Goal: Find contact information: Find contact information

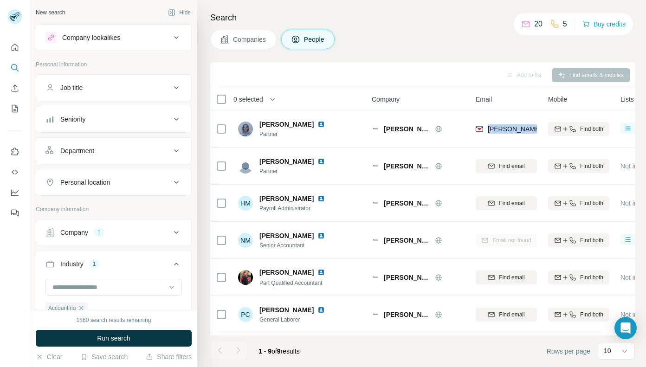
click at [235, 43] on span "Companies" at bounding box center [250, 39] width 34 height 9
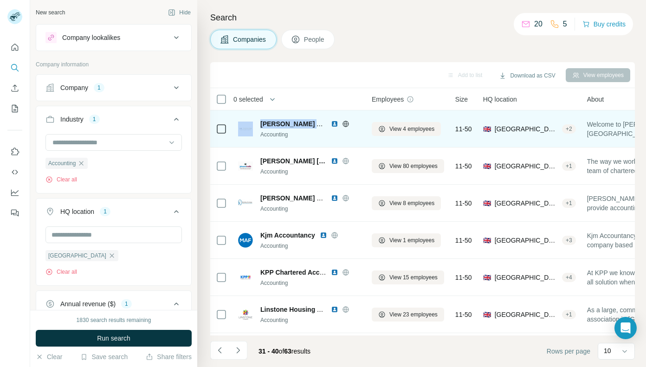
drag, startPoint x: 254, startPoint y: 118, endPoint x: 322, endPoint y: 125, distance: 69.0
click at [322, 125] on div "[PERSON_NAME] Accountants AND Business Consultants Accounting" at bounding box center [299, 129] width 122 height 26
click at [322, 125] on span "[PERSON_NAME] Accountants AND Business Consultants" at bounding box center [350, 123] width 181 height 7
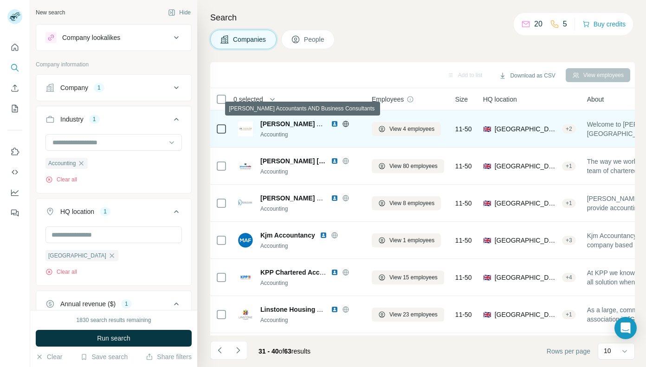
click at [293, 122] on span "[PERSON_NAME] Accountants AND Business Consultants" at bounding box center [350, 123] width 181 height 7
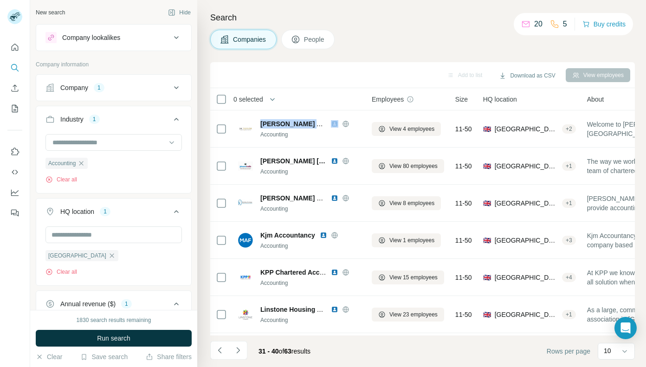
copy span "[PERSON_NAME] Accountants AND Business Consultants"
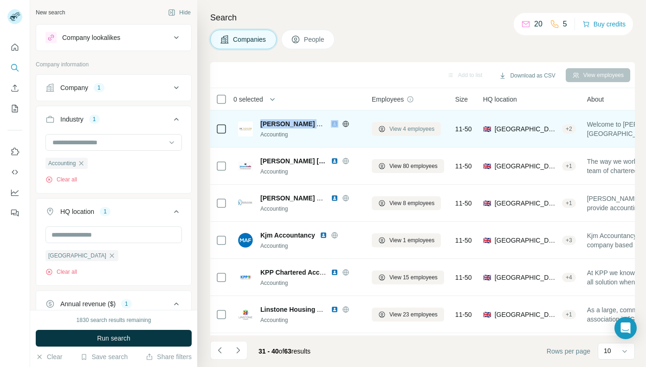
click at [410, 129] on span "View 4 employees" at bounding box center [411, 129] width 45 height 8
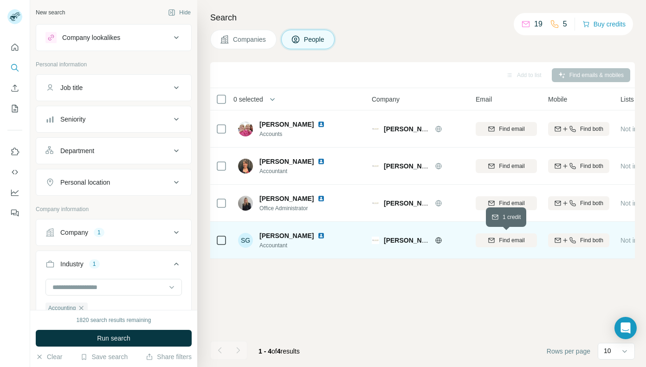
click at [491, 241] on icon "button" at bounding box center [491, 240] width 7 height 7
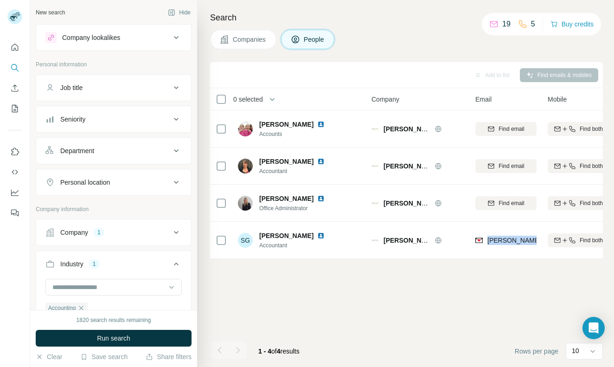
click at [253, 45] on button "Companies" at bounding box center [243, 39] width 66 height 19
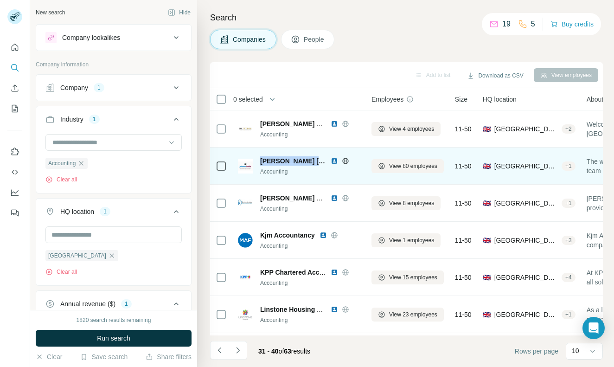
drag, startPoint x: 261, startPoint y: 161, endPoint x: 312, endPoint y: 162, distance: 50.6
click at [312, 162] on div "[PERSON_NAME] [PERSON_NAME]" at bounding box center [310, 160] width 100 height 9
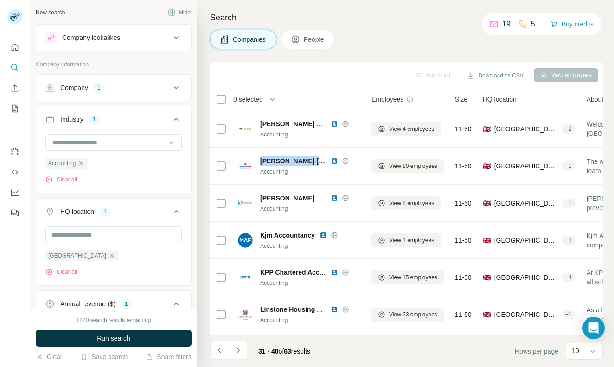
copy span "[PERSON_NAME] [PERSON_NAME]"
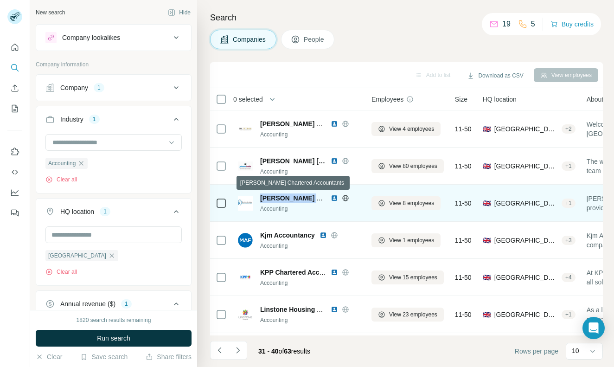
drag, startPoint x: 261, startPoint y: 195, endPoint x: 321, endPoint y: 197, distance: 59.9
click at [321, 197] on span "[PERSON_NAME] Chartered Accountants" at bounding box center [324, 197] width 128 height 7
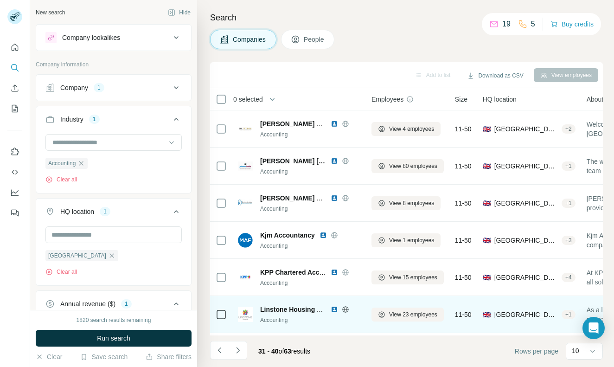
click at [259, 308] on div "Linstone Housing Association Accounting" at bounding box center [299, 314] width 122 height 19
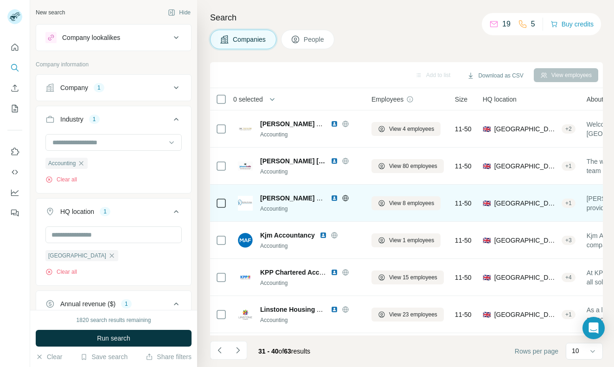
click at [285, 194] on span "[PERSON_NAME] Chartered Accountants" at bounding box center [324, 197] width 128 height 7
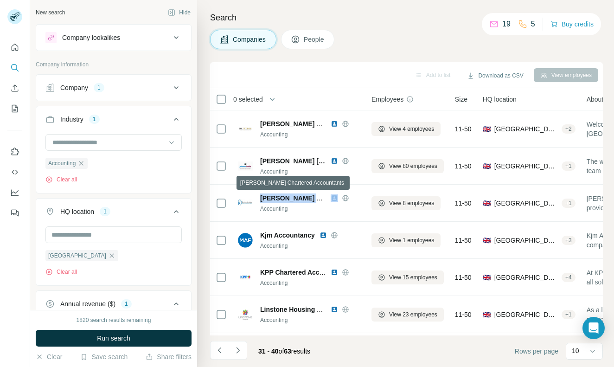
copy span "[PERSON_NAME] Chartered Accountants"
click at [239, 349] on icon "Navigate to next page" at bounding box center [237, 350] width 3 height 6
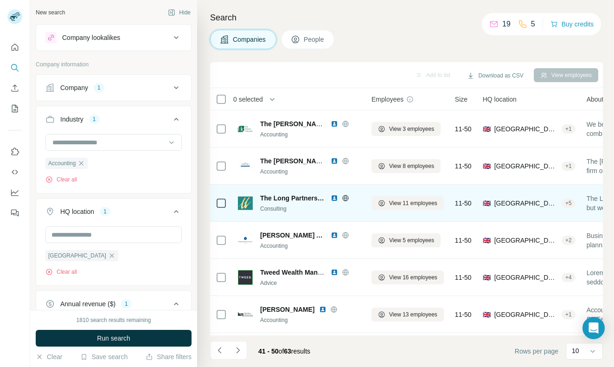
click at [277, 199] on span "The Long Partnership" at bounding box center [293, 197] width 66 height 9
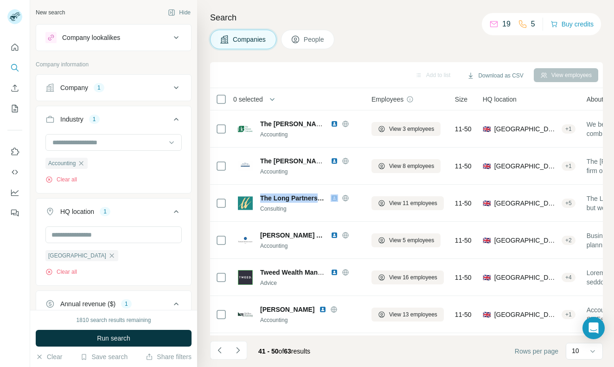
copy span "The Long Partnership"
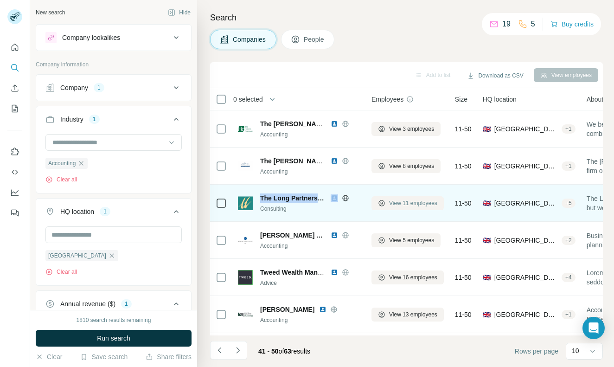
click at [401, 203] on span "View 11 employees" at bounding box center [413, 203] width 48 height 8
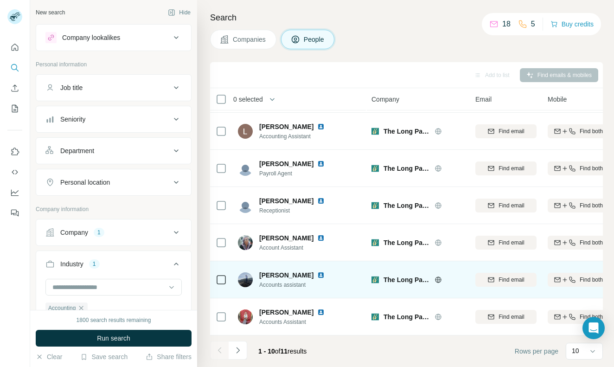
scroll to position [146, 0]
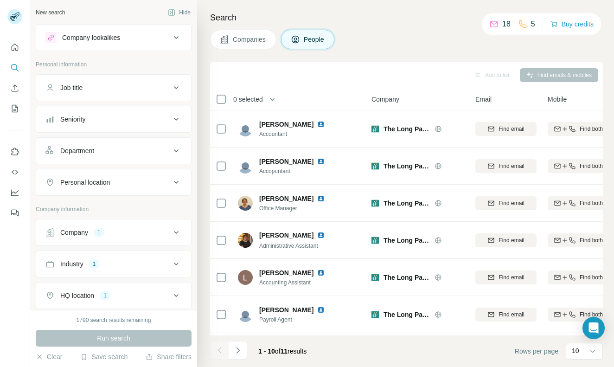
click at [228, 36] on icon at bounding box center [224, 39] width 8 height 8
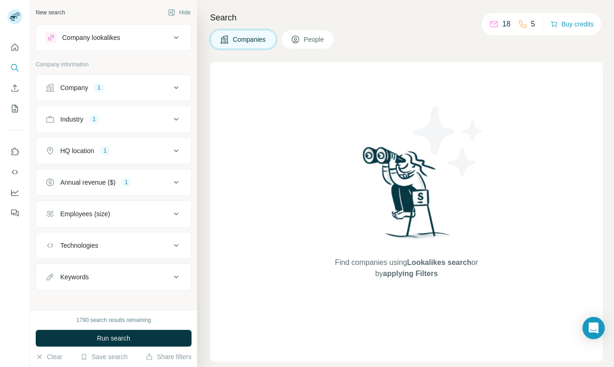
click at [116, 328] on div "1790 search results remaining Run search Clear Save search Share filters" at bounding box center [113, 338] width 167 height 57
click at [121, 332] on button "Run search" at bounding box center [114, 338] width 156 height 17
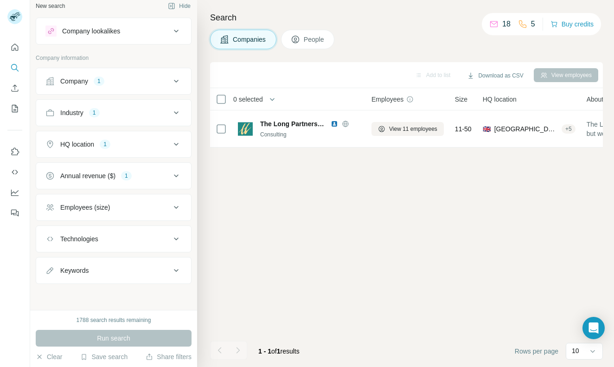
scroll to position [6, 0]
click at [121, 71] on button "Company 1" at bounding box center [113, 81] width 155 height 22
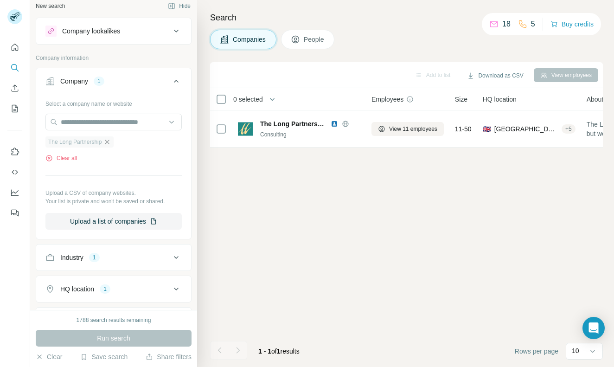
click at [109, 140] on icon "button" at bounding box center [106, 141] width 7 height 7
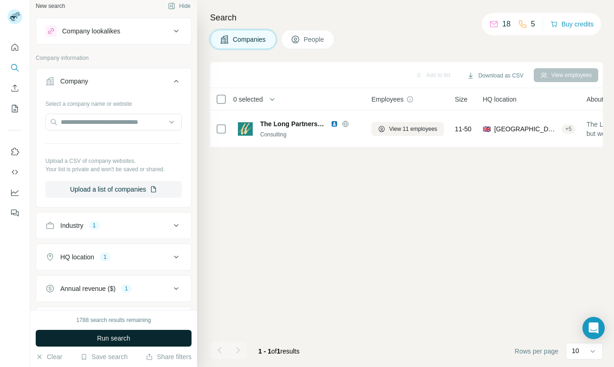
click at [124, 335] on span "Run search" at bounding box center [113, 338] width 33 height 9
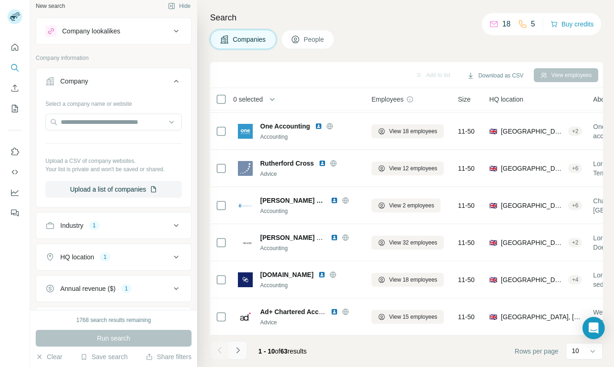
scroll to position [146, 0]
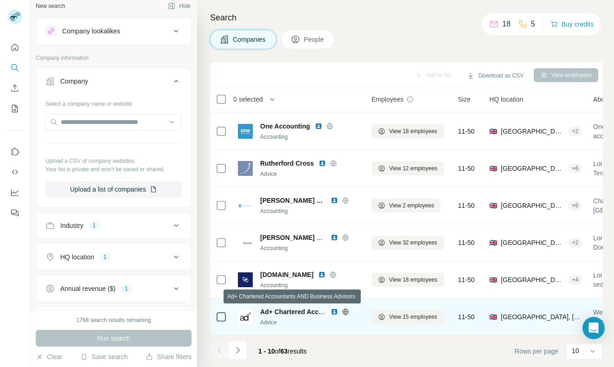
click at [273, 311] on span "Ad+ Chartered Accountants AND Business Advisors" at bounding box center [340, 311] width 161 height 7
copy span "Ad+ Chartered Accountants AND Business Advisors"
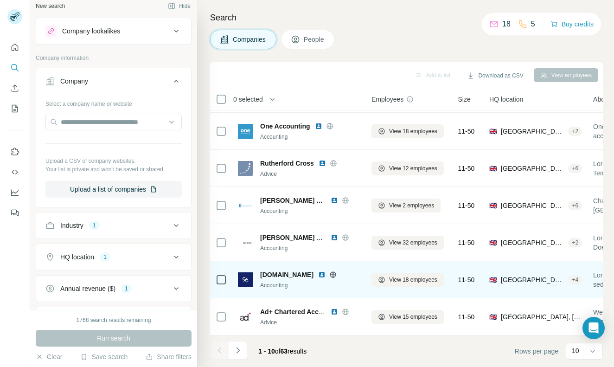
click at [285, 273] on span "accountables.com" at bounding box center [286, 274] width 53 height 9
copy span "accountables.com"
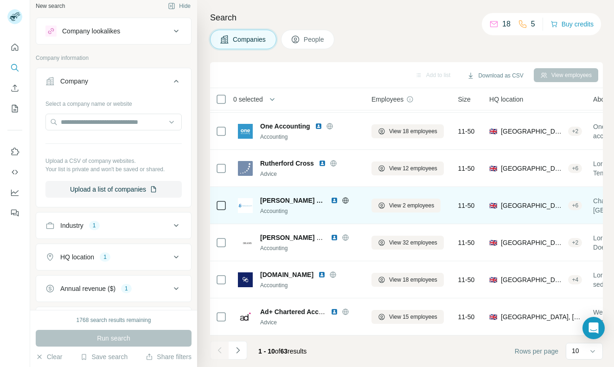
click at [269, 203] on span "Sutherland Black" at bounding box center [293, 200] width 66 height 9
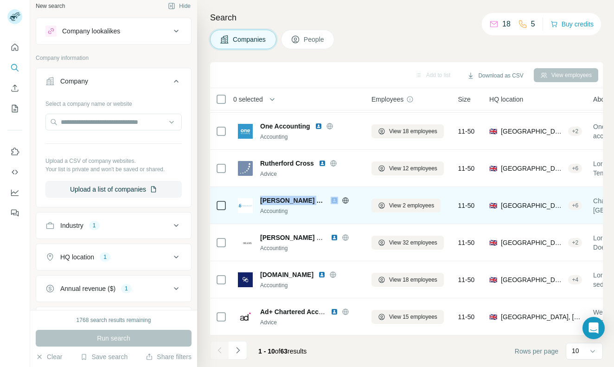
copy span "Sutherland Black"
click at [406, 210] on button "View 2 employees" at bounding box center [406, 206] width 69 height 14
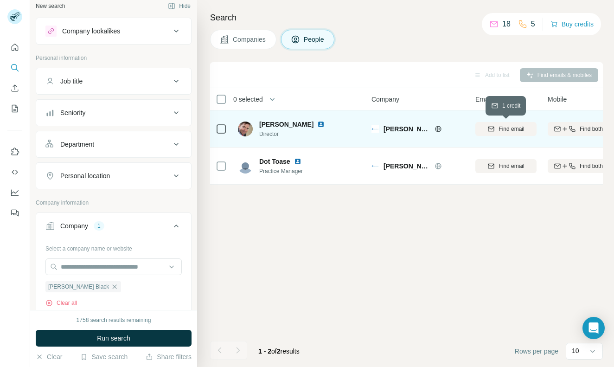
click at [505, 127] on span "Find email" at bounding box center [512, 129] width 26 height 8
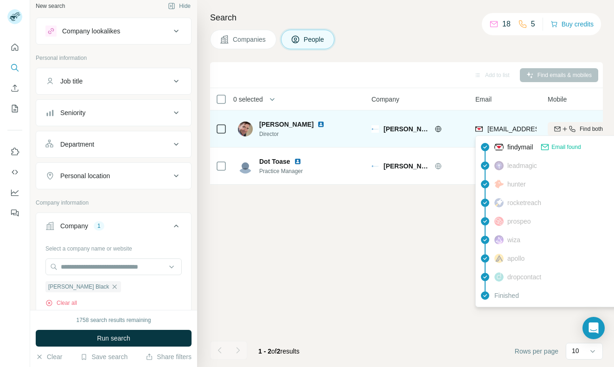
copy span "jmclaughlin@sutherlandblack.co.uk"
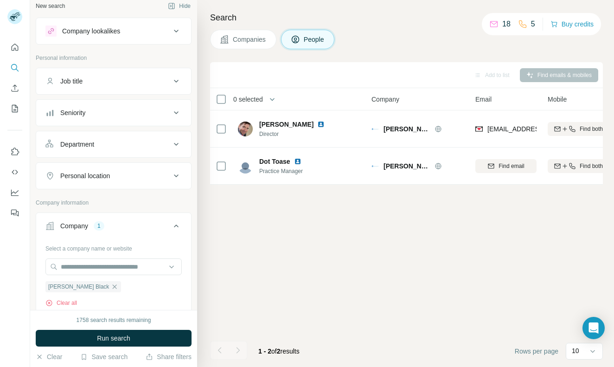
click at [242, 44] on button "Companies" at bounding box center [243, 39] width 66 height 19
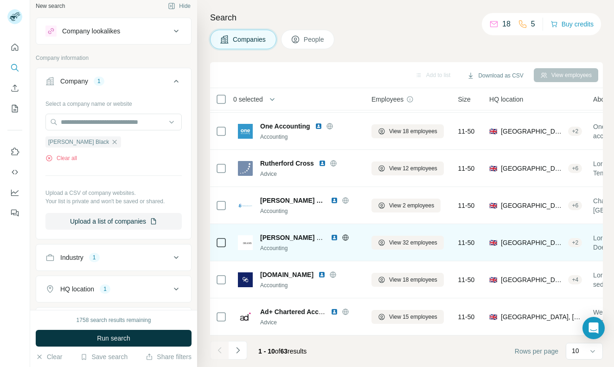
scroll to position [146, 0]
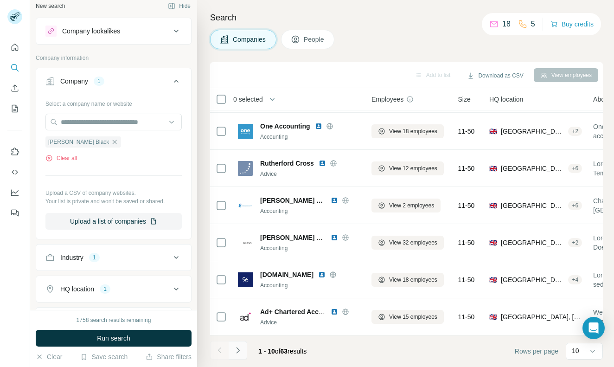
click at [239, 350] on icon "Navigate to next page" at bounding box center [237, 350] width 3 height 6
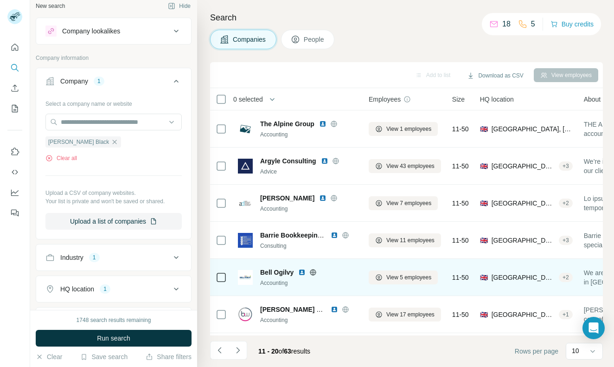
scroll to position [0, 3]
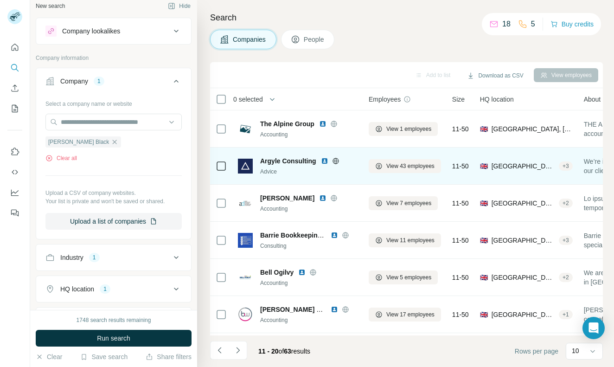
click at [278, 162] on span "Argyle Consulting" at bounding box center [288, 160] width 56 height 9
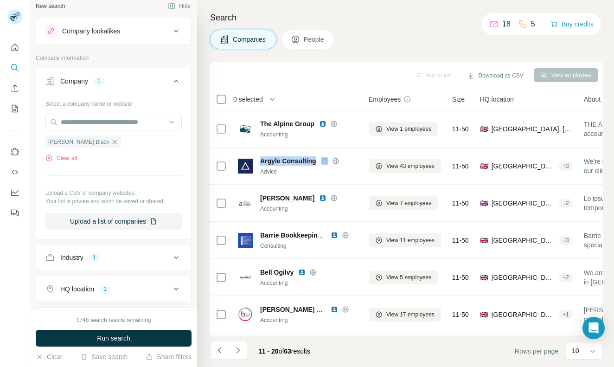
copy span "Argyle Consulting"
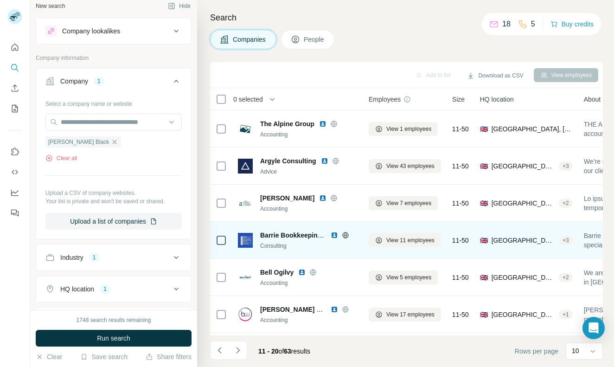
click at [278, 236] on span "Barrie Bookkeeping AND Payroll Solutions" at bounding box center [326, 234] width 132 height 7
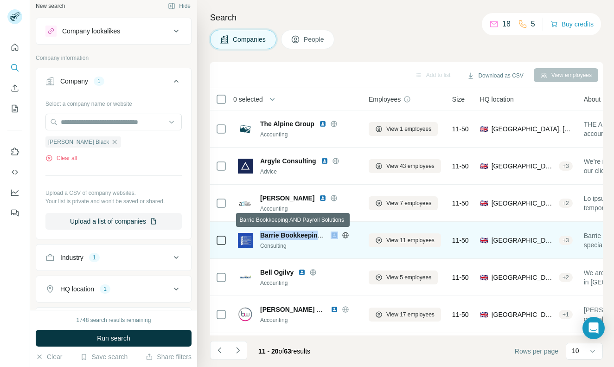
click at [278, 236] on span "Barrie Bookkeeping AND Payroll Solutions" at bounding box center [326, 234] width 132 height 7
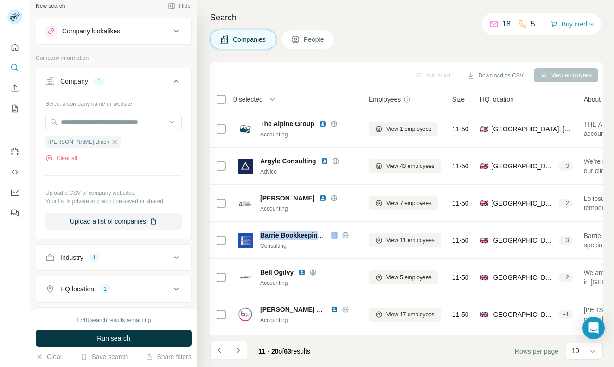
copy span "Barrie Bookkeeping AND Payroll Solutions"
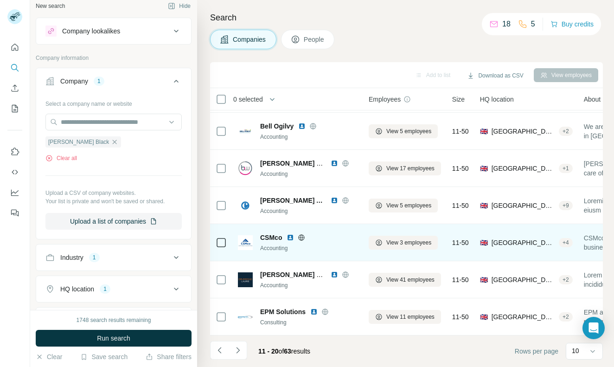
scroll to position [146, 3]
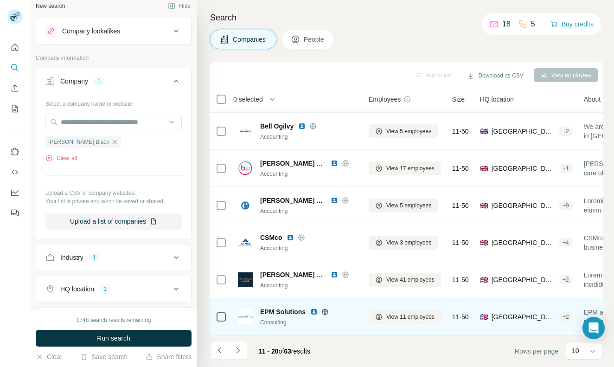
click at [270, 312] on span "EPM Solutions" at bounding box center [282, 311] width 45 height 9
copy span "EPM Solutions"
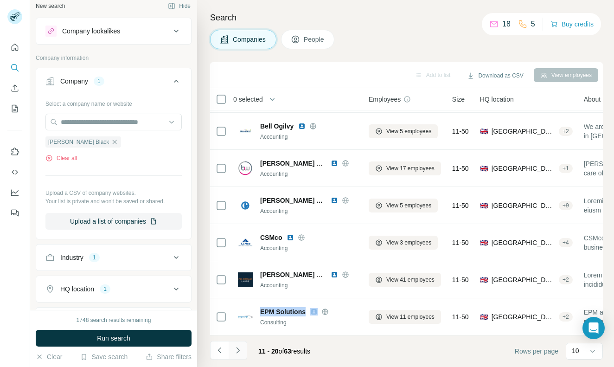
click at [239, 351] on icon "Navigate to next page" at bounding box center [237, 350] width 3 height 6
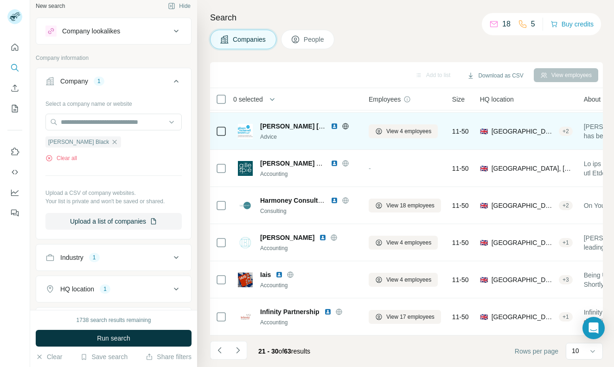
click at [290, 128] on span "Gibson McKerrell Brown LLP" at bounding box center [333, 125] width 147 height 7
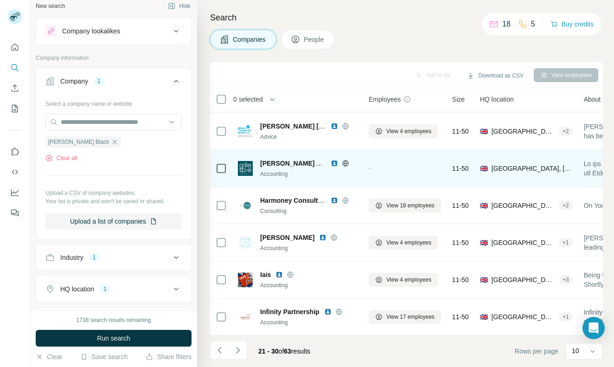
click at [274, 164] on span "Gillespie Accountancy" at bounding box center [308, 163] width 97 height 7
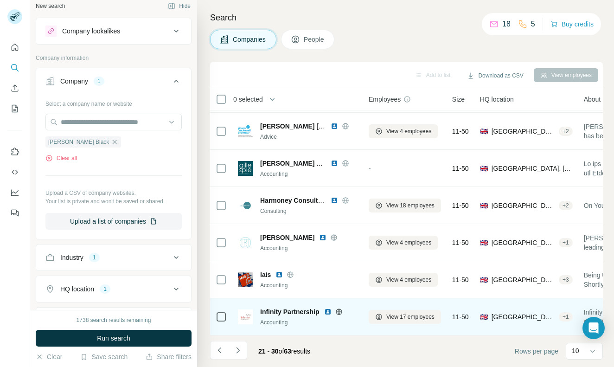
scroll to position [0, 0]
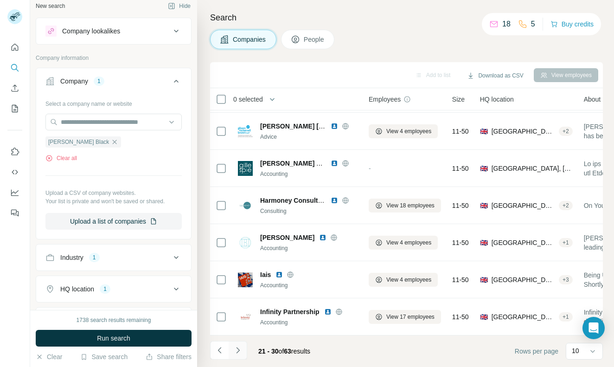
click at [245, 353] on button "Navigate to next page" at bounding box center [238, 350] width 19 height 19
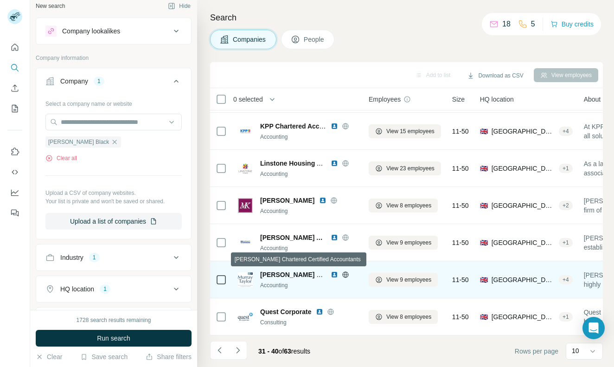
click at [299, 277] on span "[PERSON_NAME] Chartered Certified Accountants" at bounding box center [338, 274] width 156 height 7
copy span "Taylor"
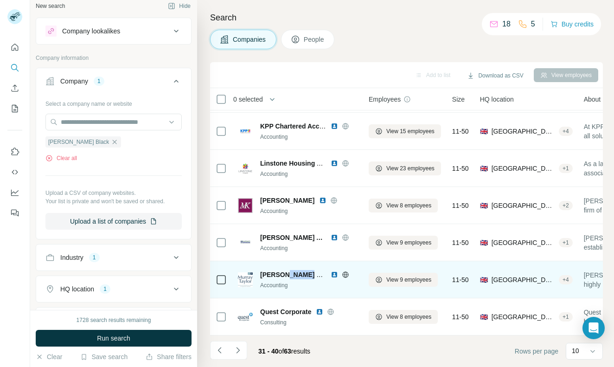
click at [308, 271] on span "[PERSON_NAME] Chartered Certified Accountants" at bounding box center [338, 274] width 156 height 7
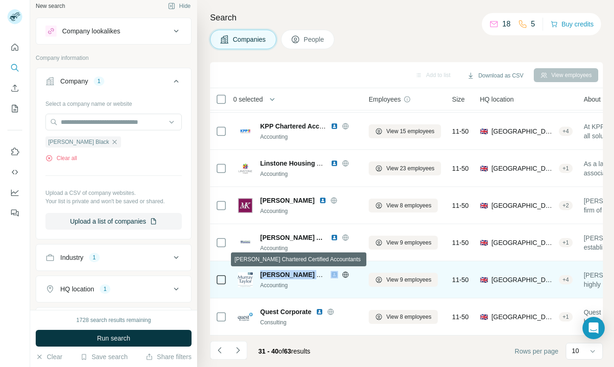
copy span "[PERSON_NAME] Chartered Certified Accountants"
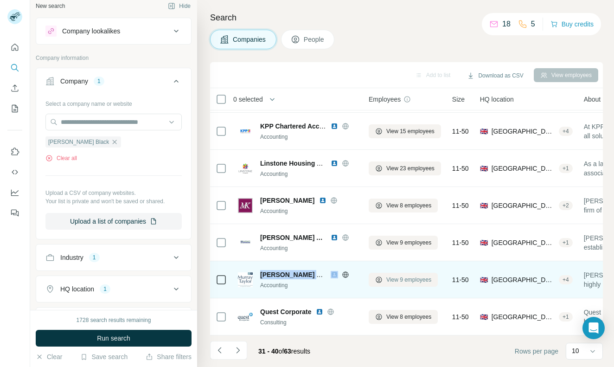
click at [399, 283] on span "View 9 employees" at bounding box center [408, 280] width 45 height 8
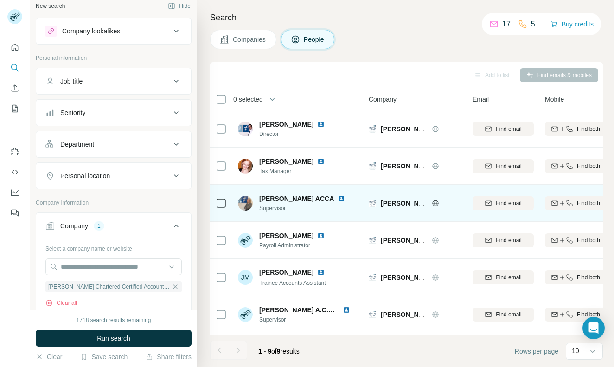
scroll to position [9, 3]
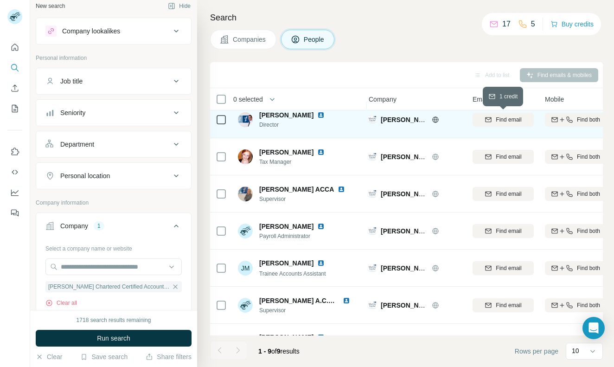
click at [489, 127] on div "Find email" at bounding box center [503, 120] width 61 height 26
click at [487, 122] on icon "button" at bounding box center [489, 119] width 6 height 5
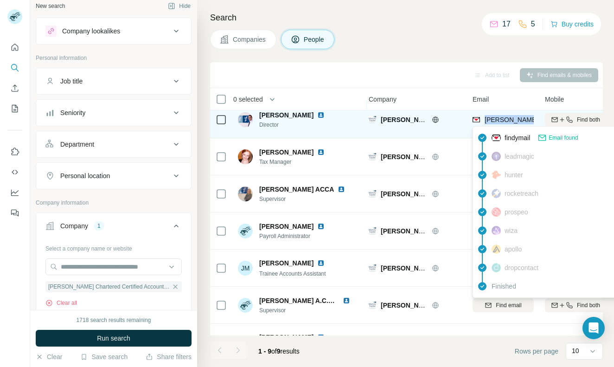
copy span "andrew@murray-taylor.com"
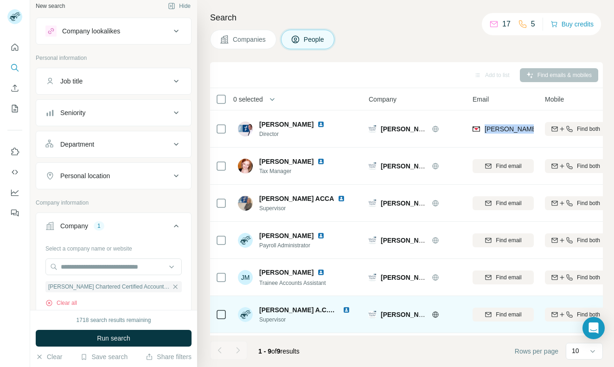
scroll to position [0, 3]
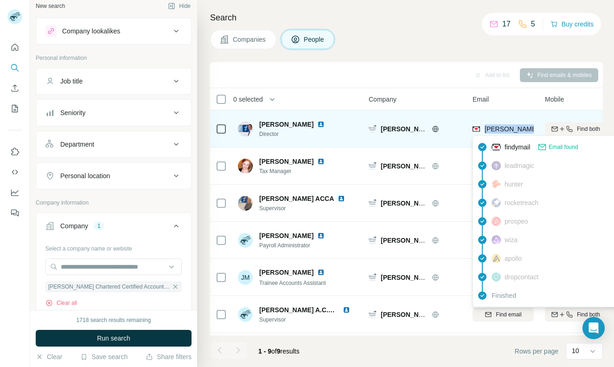
click at [517, 133] on span "andrew@murray-taylor.com" at bounding box center [590, 128] width 210 height 9
click at [514, 128] on span "andrew@murray-taylor.com" at bounding box center [593, 128] width 217 height 7
click at [515, 130] on span "andrew@murray-taylor.com" at bounding box center [593, 128] width 217 height 7
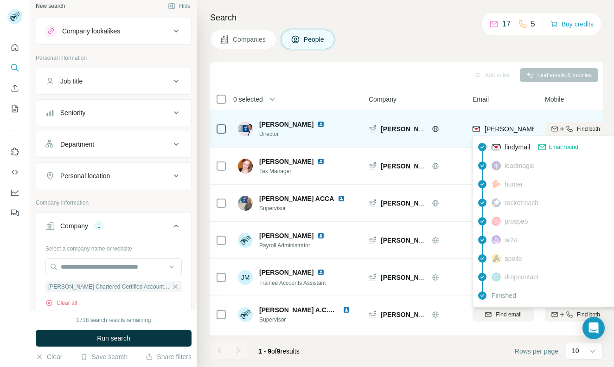
click at [515, 130] on span "andrew@murray-taylor.com" at bounding box center [593, 128] width 217 height 7
click at [509, 130] on span "andrew@murray-taylor.com" at bounding box center [593, 128] width 217 height 7
